Goal: Obtain resource: Obtain resource

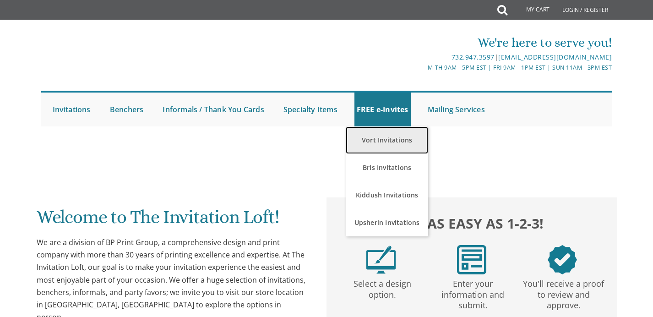
click at [380, 150] on link "Vort Invitations" at bounding box center [387, 139] width 82 height 27
click at [371, 136] on link "Vort Invitations" at bounding box center [387, 139] width 82 height 27
click at [390, 140] on link "Vort Invitations" at bounding box center [387, 139] width 82 height 27
click at [383, 138] on link "Vort Invitations" at bounding box center [387, 139] width 82 height 27
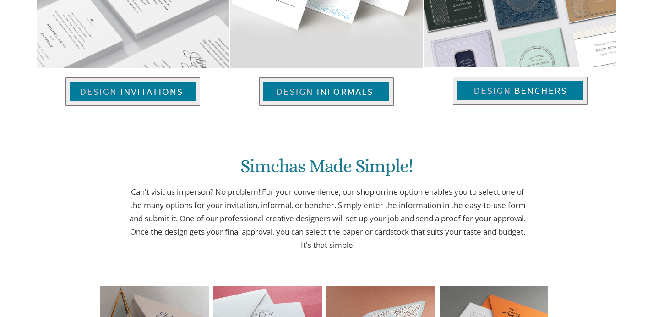
scroll to position [833, 0]
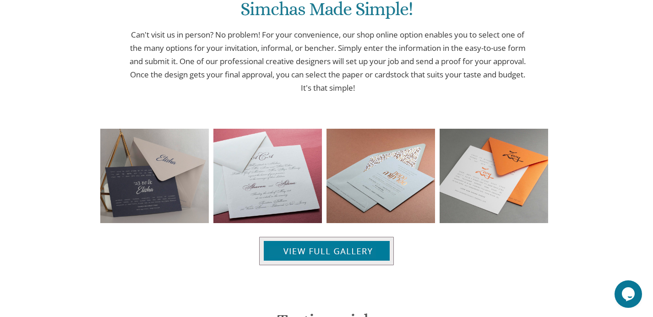
scroll to position [913, 0]
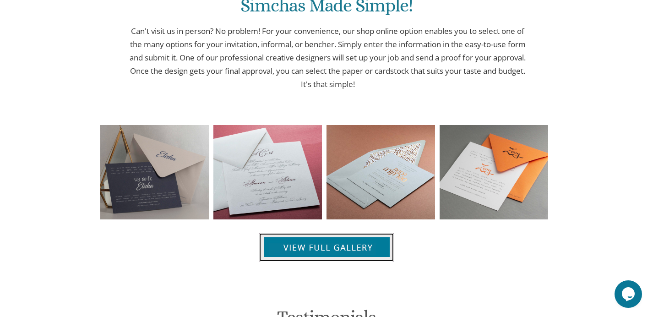
click at [368, 244] on img at bounding box center [326, 247] width 135 height 28
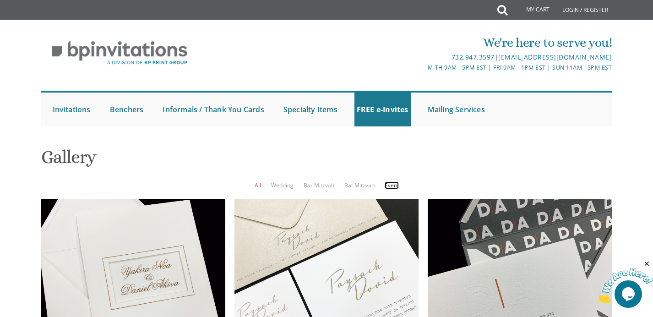
click at [393, 184] on link "Event" at bounding box center [391, 185] width 14 height 8
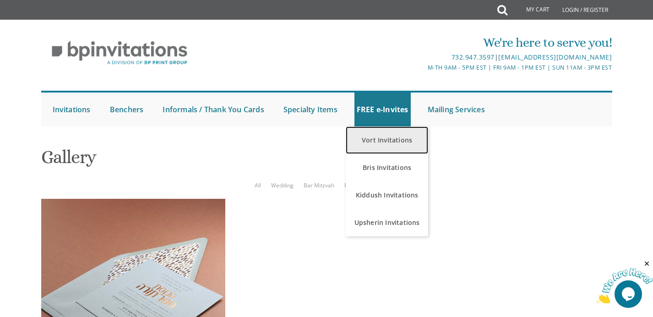
click at [392, 140] on link "Vort Invitations" at bounding box center [387, 139] width 82 height 27
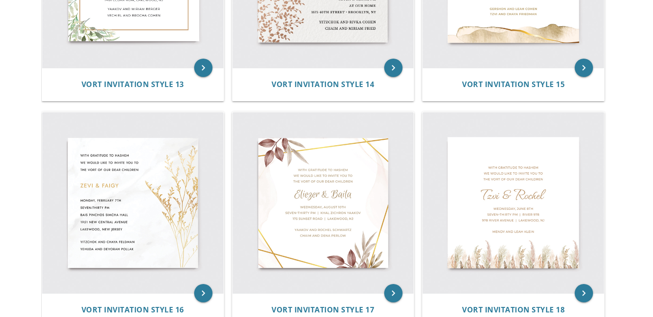
scroll to position [1060, 0]
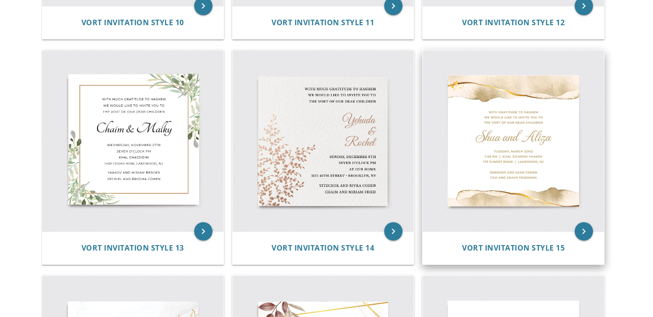
click at [556, 196] on img at bounding box center [512, 140] width 181 height 181
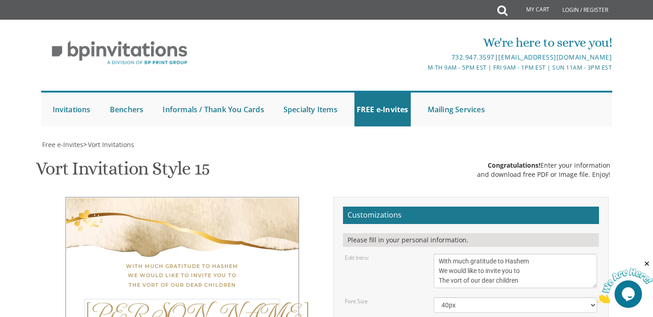
type textarea "Yitzy and [PERSON_NAME]"
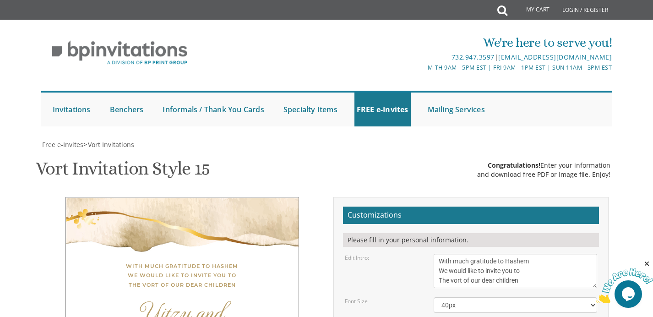
drag, startPoint x: 470, startPoint y: 175, endPoint x: 532, endPoint y: 173, distance: 62.3
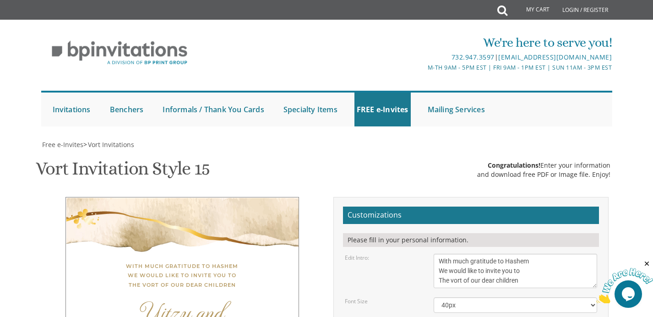
drag, startPoint x: 469, startPoint y: 176, endPoint x: 543, endPoint y: 176, distance: 74.1
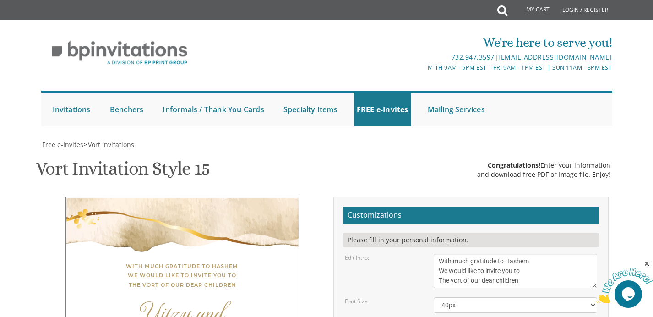
type textarea "[DATE] 7:30 PM | Neustadt [STREET_ADDRESS][US_STATE]"
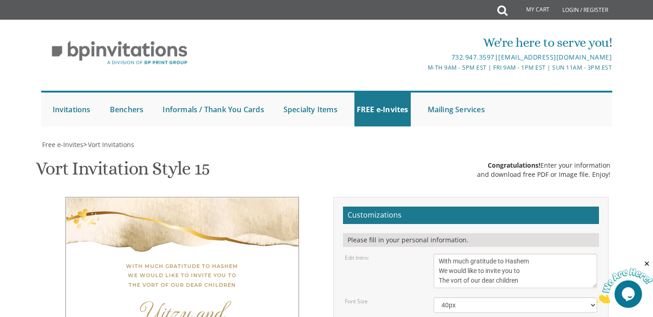
drag, startPoint x: 448, startPoint y: 188, endPoint x: 568, endPoint y: 190, distance: 120.4
drag, startPoint x: 515, startPoint y: 195, endPoint x: 441, endPoint y: 196, distance: 73.7
type textarea "[DEMOGRAPHIC_DATA] and [PERSON_NAME] and [PERSON_NAME] and [PERSON_NAME] and [P…"
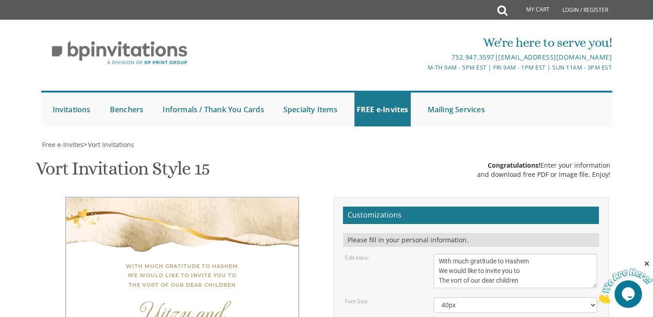
type textarea "[DATE] 7:30 PM | Neustadt [STREET_ADDRESS][US_STATE]"
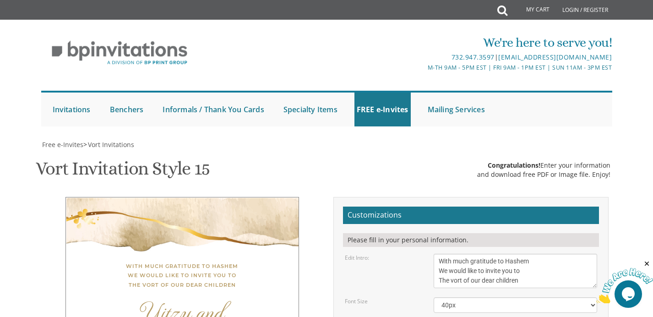
type input "[EMAIL_ADDRESS][DOMAIN_NAME]"
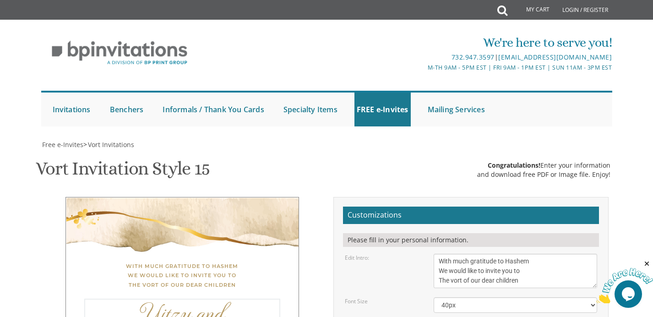
scroll to position [0, 0]
type textarea "Yitzy and [PERSON_NAME]"
